Goal: Task Accomplishment & Management: Manage account settings

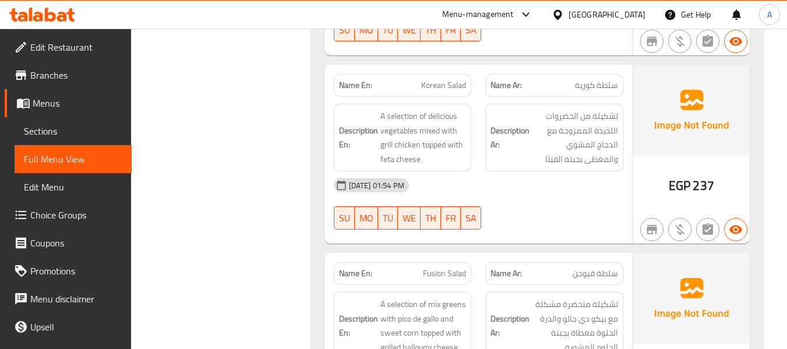
scroll to position [792, 0]
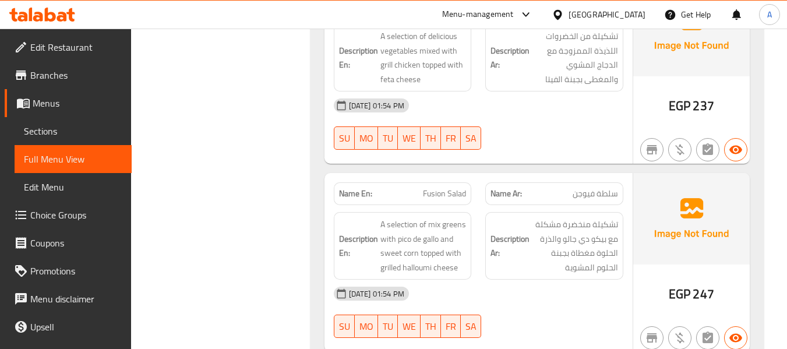
click at [450, 188] on span "Fusion Salad" at bounding box center [444, 194] width 43 height 12
copy span "Fusion Salad"
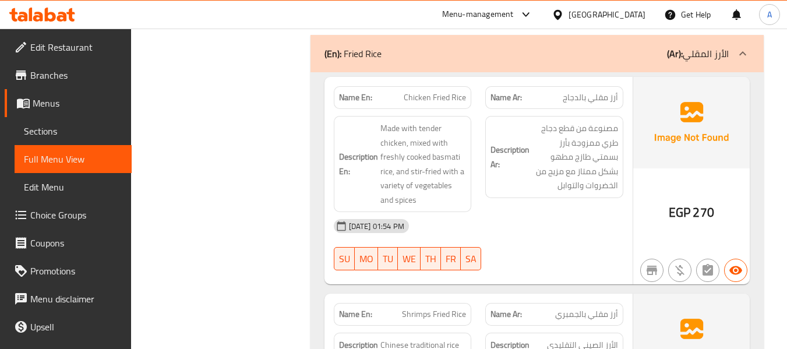
scroll to position [1441, 0]
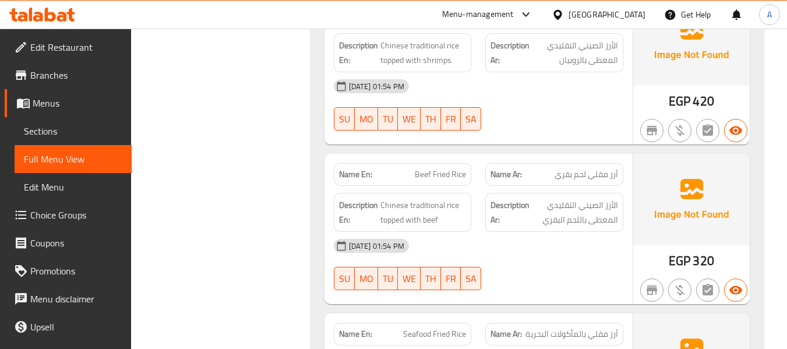
click at [461, 179] on span "Beef Fried Rice" at bounding box center [440, 174] width 51 height 12
copy span "Beef Fried Rice"
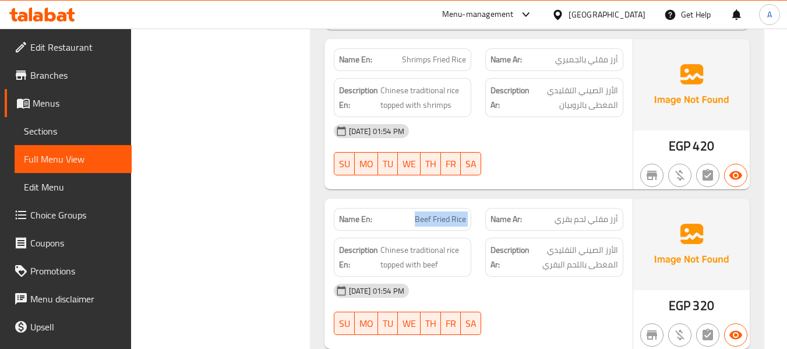
scroll to position [1150, 0]
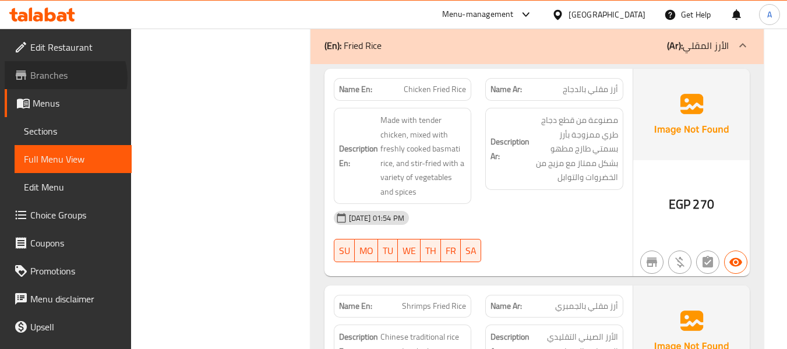
click at [65, 78] on span "Branches" at bounding box center [76, 75] width 92 height 14
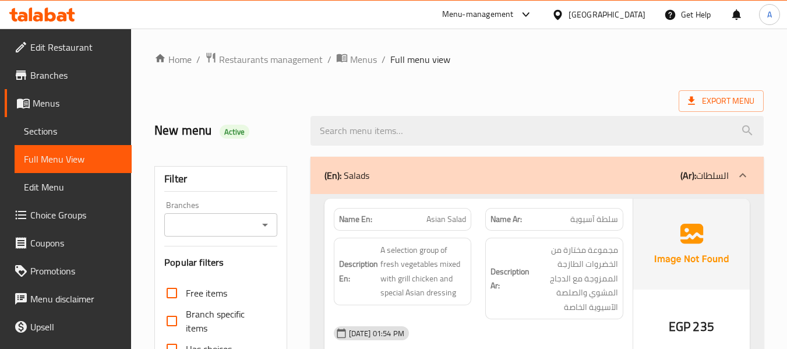
click at [59, 102] on span "Menus" at bounding box center [78, 103] width 90 height 14
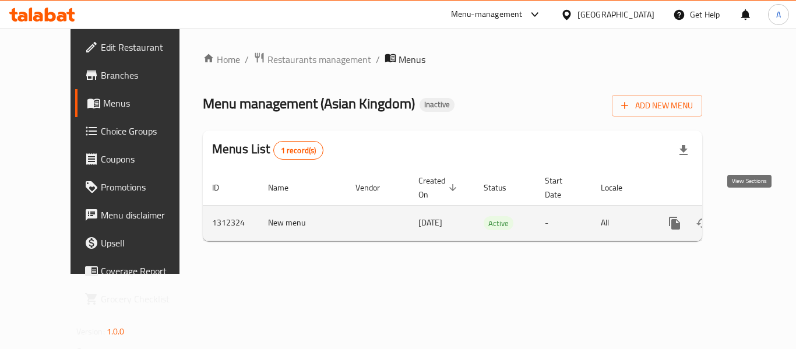
click at [752, 216] on icon "enhanced table" at bounding box center [758, 223] width 14 height 14
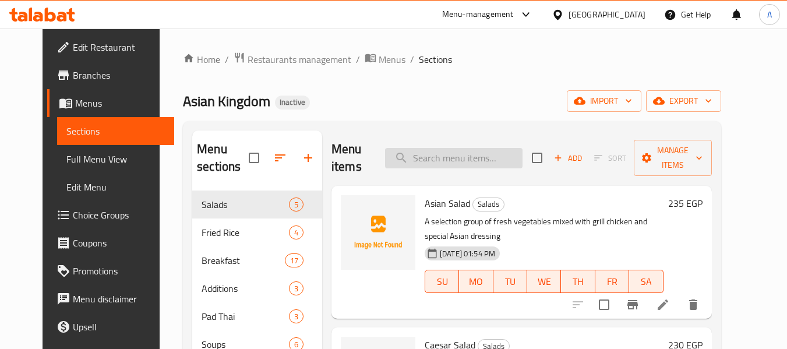
click at [499, 161] on input "search" at bounding box center [453, 158] width 137 height 20
paste input "Fusion Salad"
type input "Fusion Salad"
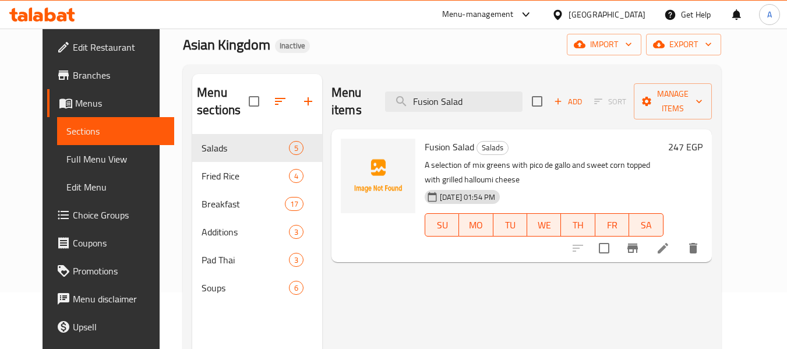
scroll to position [58, 0]
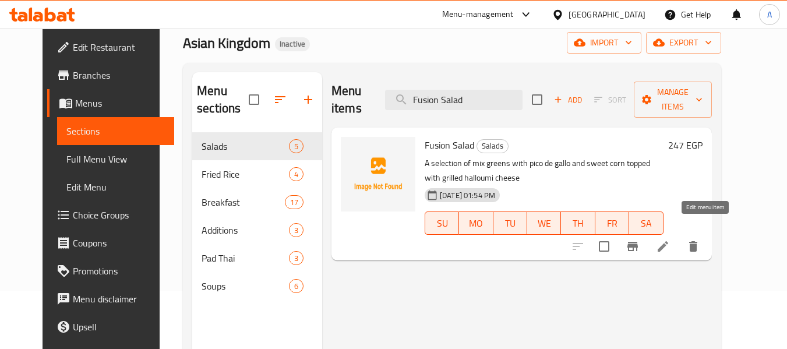
click at [670, 239] on icon at bounding box center [663, 246] width 14 height 14
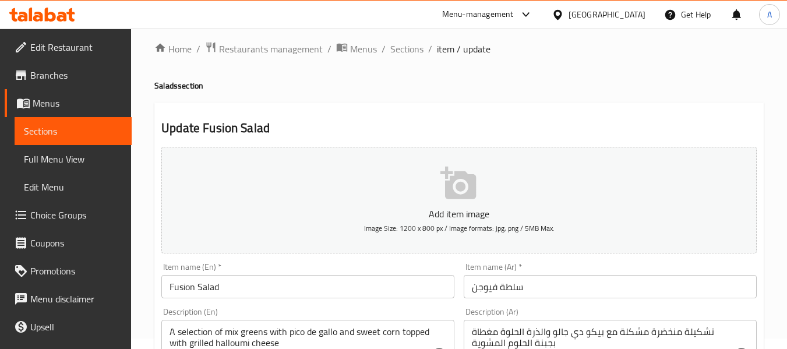
scroll to position [175, 0]
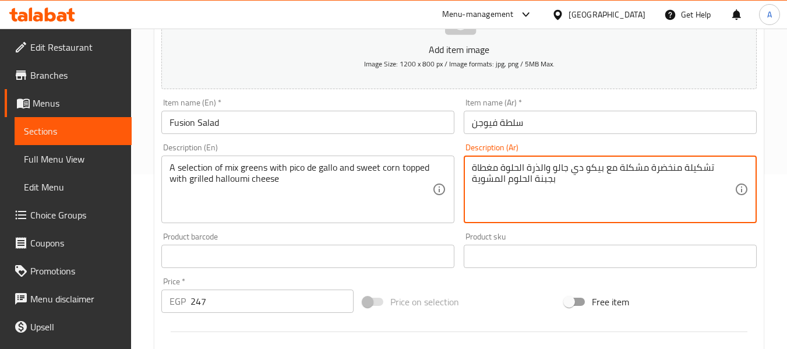
drag, startPoint x: 639, startPoint y: 169, endPoint x: 773, endPoint y: 176, distance: 134.2
click at [678, 167] on textarea "تشكيلة منخضرة مشكلة مع بيكو دي جالو والذرة الحلوة مغطاة بجبنة الحلوم المشوية" at bounding box center [603, 189] width 263 height 55
drag, startPoint x: 641, startPoint y: 167, endPoint x: 733, endPoint y: 168, distance: 92.0
click at [733, 168] on textarea "تشكيلة منخضرة مشكلة مع بيكو دي جالو والذرة الحلوة مغطاة بجبنة الحلوم المشوية" at bounding box center [603, 189] width 263 height 55
paste textarea "مجموعة من الخضره المشكله"
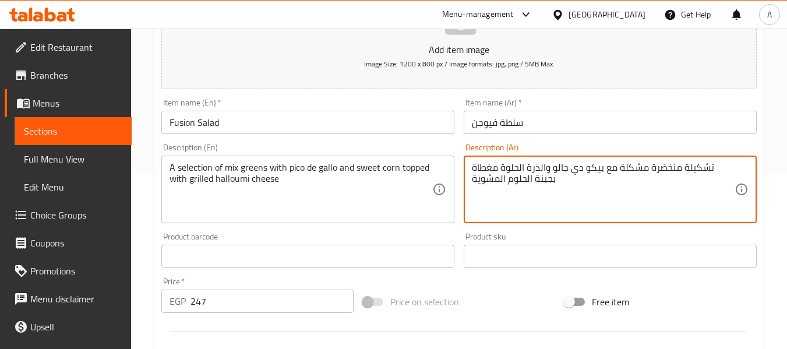
scroll to position [0, 0]
paste textarea "مجموعة من الخضره المشكله"
click at [651, 180] on textarea "تشكيلة منخضرة مشكلة مع بيكو دي جالو والذرة الحلوة مغطاة بجبنة الحلوم المشوية" at bounding box center [603, 189] width 263 height 55
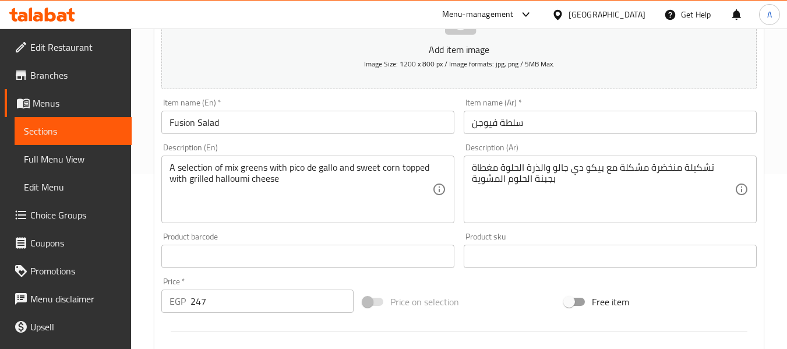
click at [551, 193] on textarea "تشكيلة منخضرة مشكلة مع بيكو دي جالو والذرة الحلوة مغطاة بجبنة الحلوم المشوية" at bounding box center [603, 189] width 263 height 55
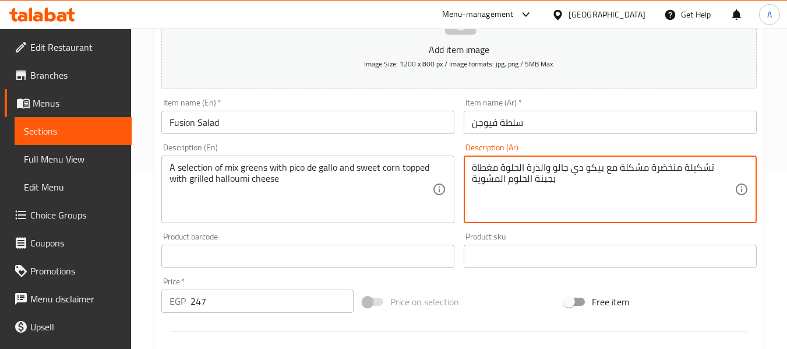
drag, startPoint x: 646, startPoint y: 168, endPoint x: 734, endPoint y: 167, distance: 88.0
click at [734, 167] on div "تشكيلة منخضرة مشكلة مع بيكو دي جالو والذرة الحلوة مغطاة بجبنة الحلوم المشوية De…" at bounding box center [610, 190] width 293 height 68
click at [717, 168] on textarea "تشكيلة منخضرة مشكلة مع بيكو دي جالو والذرة الحلوة مغطاة بجبنة الحلوم المشوية" at bounding box center [603, 189] width 263 height 55
drag, startPoint x: 640, startPoint y: 167, endPoint x: 733, endPoint y: 166, distance: 93.2
click at [733, 166] on textarea "تشكيلة منخضرة مشكلة مع بيكو دي جالو والذرة الحلوة مغطاة بجبنة الحلوم المشوية" at bounding box center [603, 189] width 263 height 55
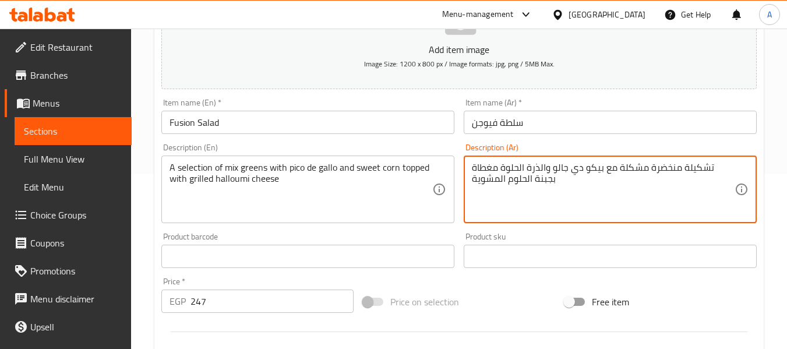
paste textarea "مجموعة من الخضره المشكله"
click at [667, 175] on textarea "مجموعة من الخضره المشكله مع بيكو دي جالو والذرة الحلوة مغطاة بجبنة الحلوم المشو…" at bounding box center [603, 189] width 263 height 55
type textarea "مجموعة من الخضره المشكله مع بيكو دي جالو والذرة الحلوة مغطاة بجبنة الحلوم المشو…"
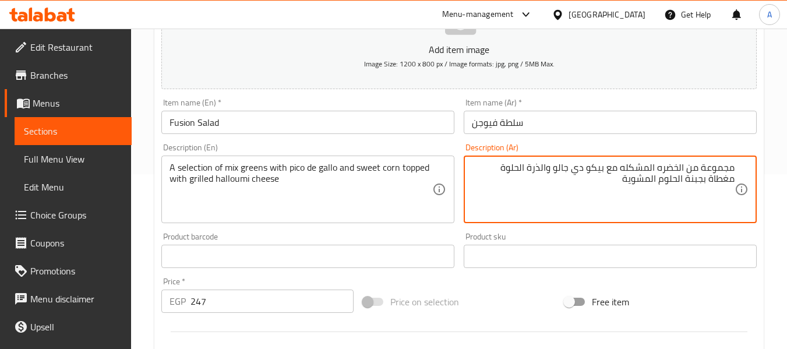
click at [561, 226] on div "Description (Ar) مجموعة من الخضره المشكله مع بيكو دي جالو والذرة الحلوة مغطاة ب…" at bounding box center [610, 183] width 302 height 89
click at [582, 202] on textarea "مجموعة من الخضره المشكله مع بيكو دي جالو والذرة الحلوة مغطاة بجبنة الحلوم المشو…" at bounding box center [603, 189] width 263 height 55
click at [582, 203] on textarea "مجموعة من الخضره المشكله مع بيكو دي جالو والذرة الحلوة مغطاة بجبنة الحلوم المشو…" at bounding box center [603, 189] width 263 height 55
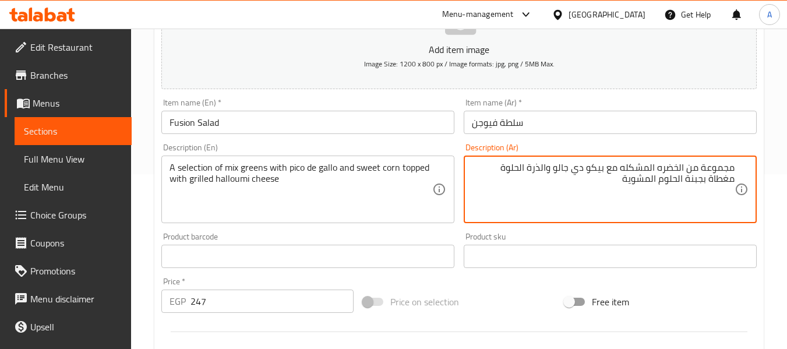
click at [590, 200] on textarea "مجموعة من الخضره المشكله مع بيكو دي جالو والذرة الحلوة مغطاة بجبنة الحلوم المشو…" at bounding box center [603, 189] width 263 height 55
click at [598, 193] on textarea "مجموعة من الخضره المشكله مع بيكو دي جالو والذرة الحلوة مغطاة بجبنة الحلوم المشو…" at bounding box center [603, 189] width 263 height 55
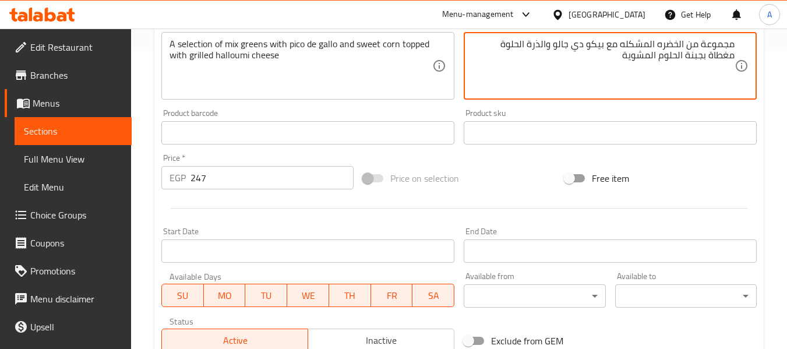
scroll to position [474, 0]
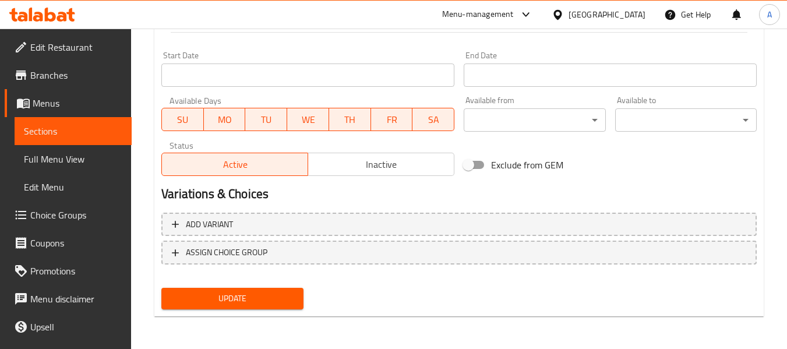
click at [268, 300] on span "Update" at bounding box center [232, 298] width 123 height 15
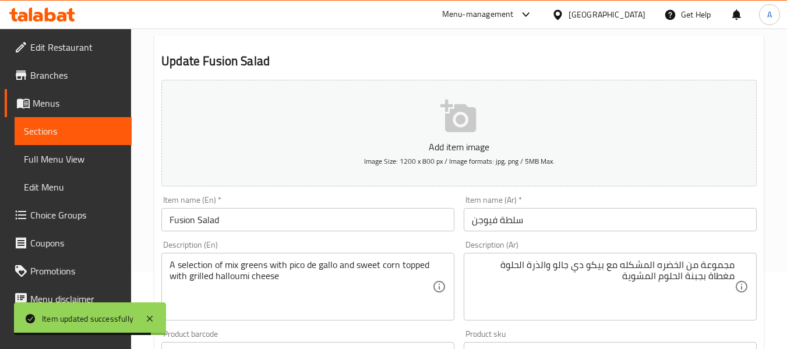
scroll to position [0, 0]
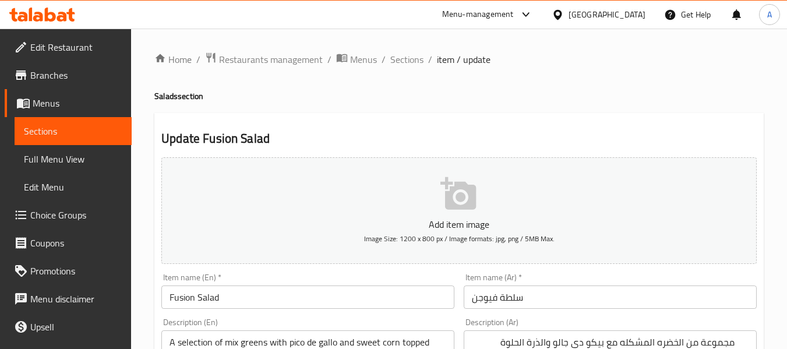
drag, startPoint x: 404, startPoint y: 62, endPoint x: 416, endPoint y: 81, distance: 22.3
click at [404, 62] on span "Sections" at bounding box center [406, 59] width 33 height 14
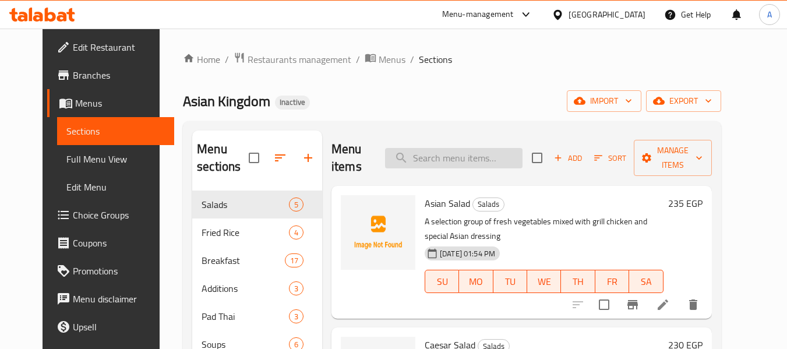
click at [446, 159] on input "search" at bounding box center [453, 158] width 137 height 20
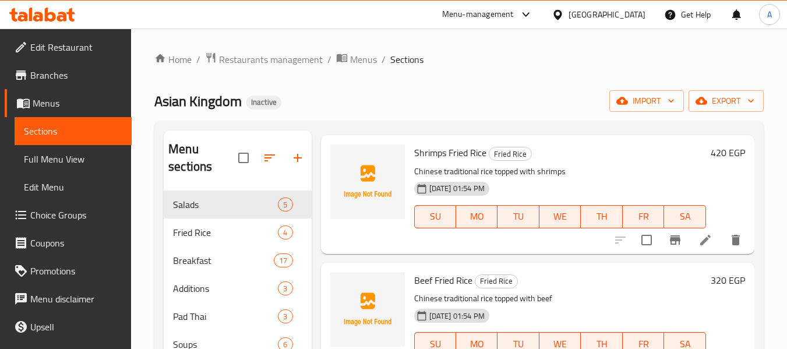
scroll to position [291, 0]
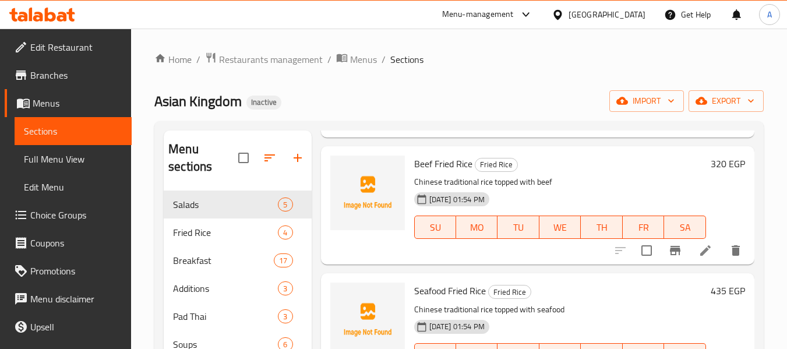
type input "Fried"
click at [701, 257] on icon at bounding box center [705, 250] width 14 height 14
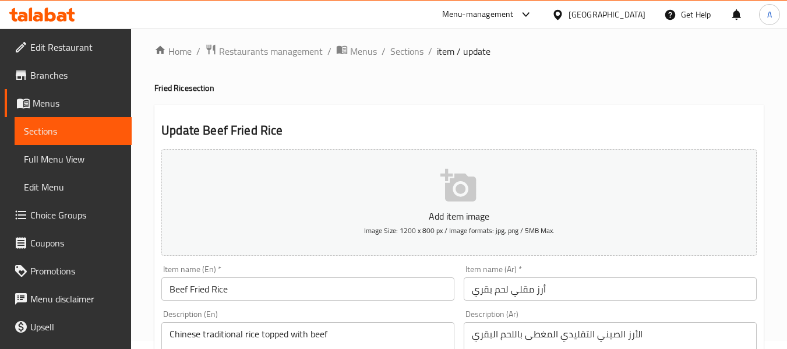
scroll to position [58, 0]
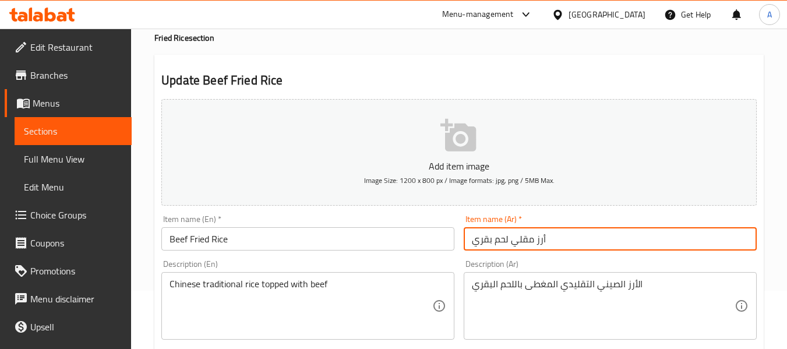
click at [554, 240] on input "أرز مقلي لحم بقري" at bounding box center [610, 238] width 293 height 23
paste input "رز مقلي باللحم ال"
type input "ارز مقلي باللحم البقري"
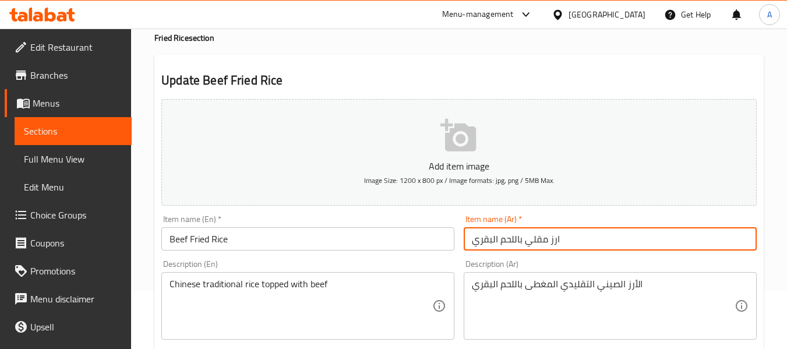
click at [434, 211] on div "Item name (En)   * Beef Fried Rice Item name (En) *" at bounding box center [308, 232] width 302 height 45
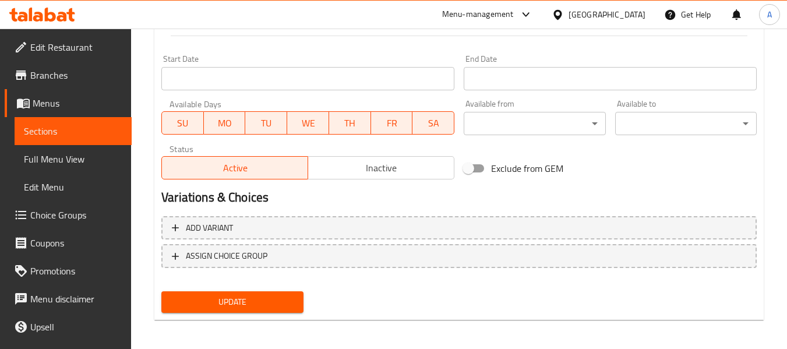
scroll to position [474, 0]
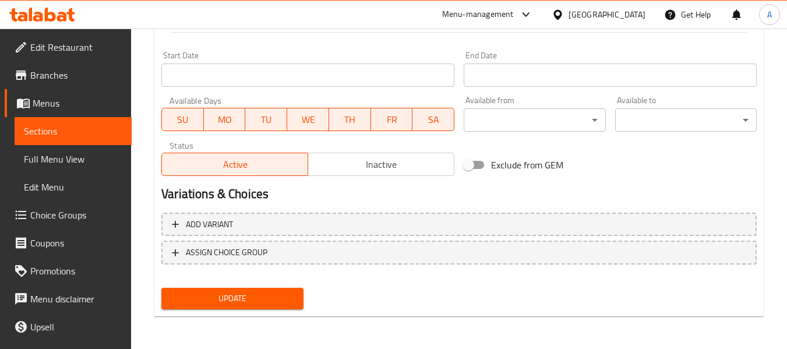
click at [292, 287] on div "Update" at bounding box center [232, 298] width 151 height 31
click at [292, 293] on span "Update" at bounding box center [232, 298] width 123 height 15
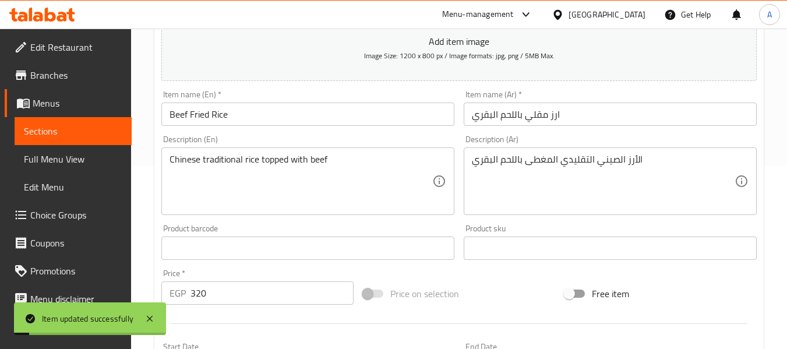
scroll to position [0, 0]
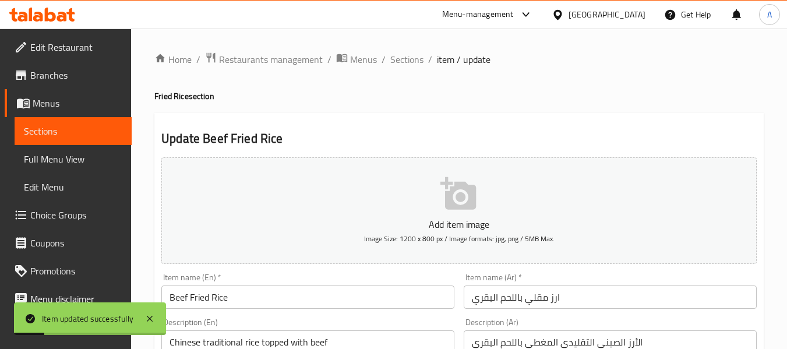
click at [36, 157] on span "Full Menu View" at bounding box center [73, 159] width 98 height 14
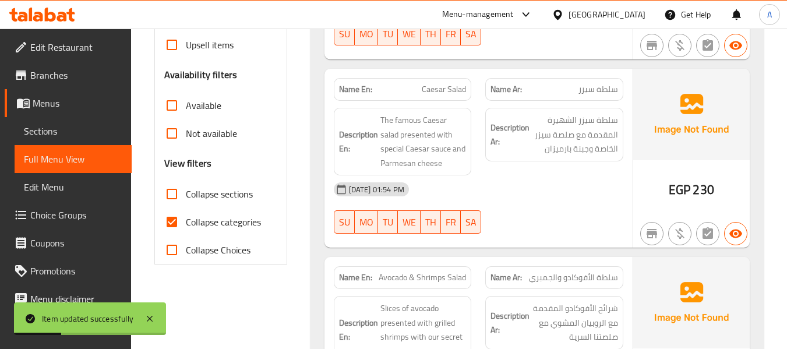
scroll to position [349, 0]
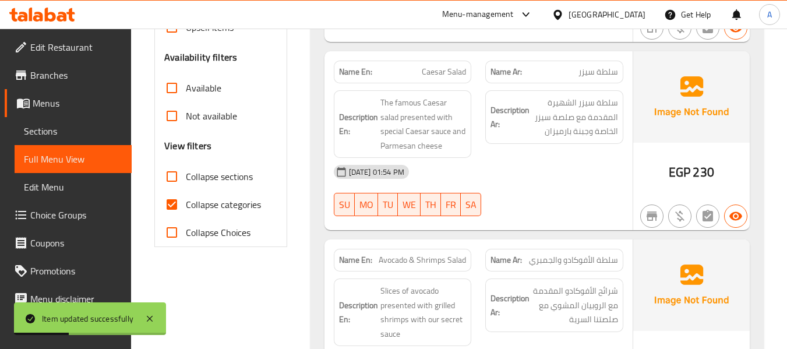
click at [178, 204] on input "Collapse categories" at bounding box center [172, 204] width 28 height 28
checkbox input "false"
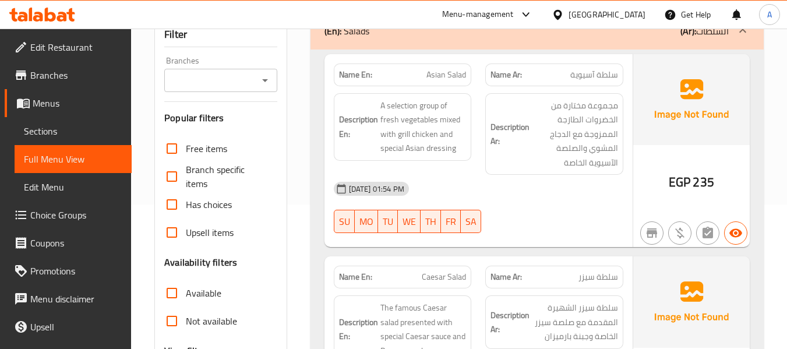
scroll to position [291, 0]
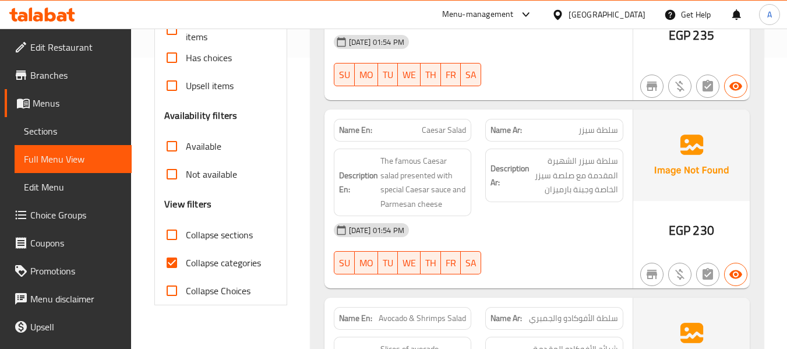
click at [165, 266] on input "Collapse categories" at bounding box center [172, 263] width 28 height 28
checkbox input "false"
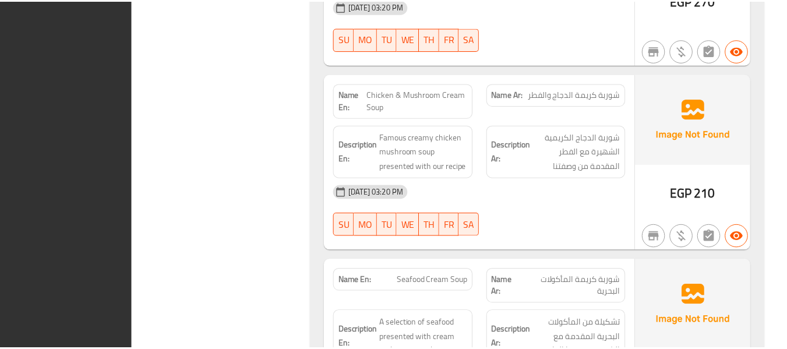
scroll to position [6393, 0]
